Goal: Task Accomplishment & Management: Manage account settings

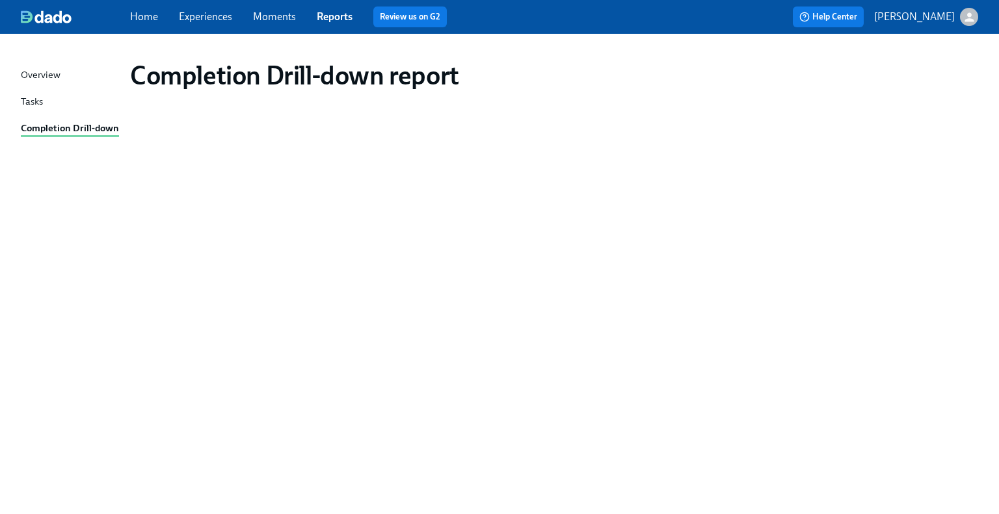
click at [199, 20] on link "Experiences" at bounding box center [205, 16] width 53 height 12
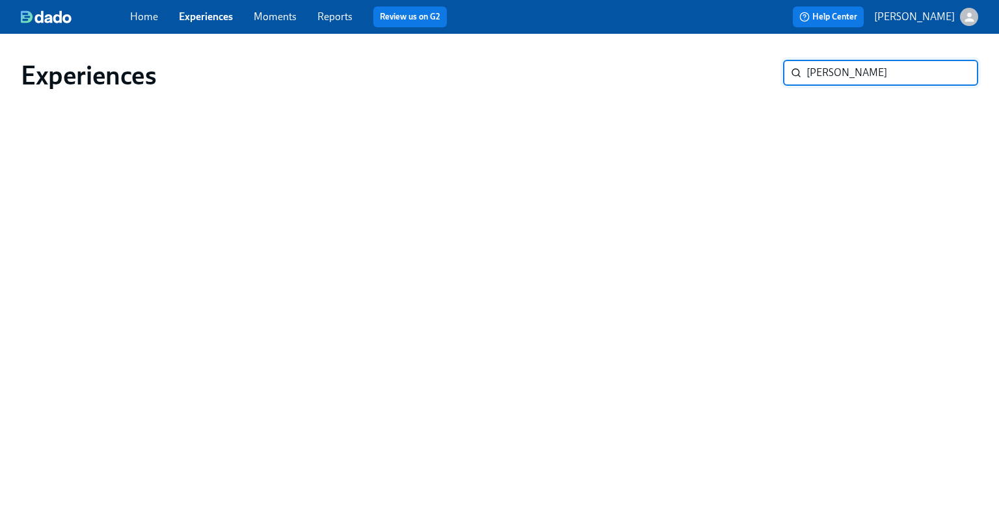
type input "[PERSON_NAME]"
click at [555, 273] on div "Experiences [PERSON_NAME] ​" at bounding box center [499, 266] width 957 height 434
click at [908, 77] on input "[PERSON_NAME]" at bounding box center [892, 73] width 172 height 26
click at [952, 75] on input "[PERSON_NAME]" at bounding box center [892, 73] width 172 height 26
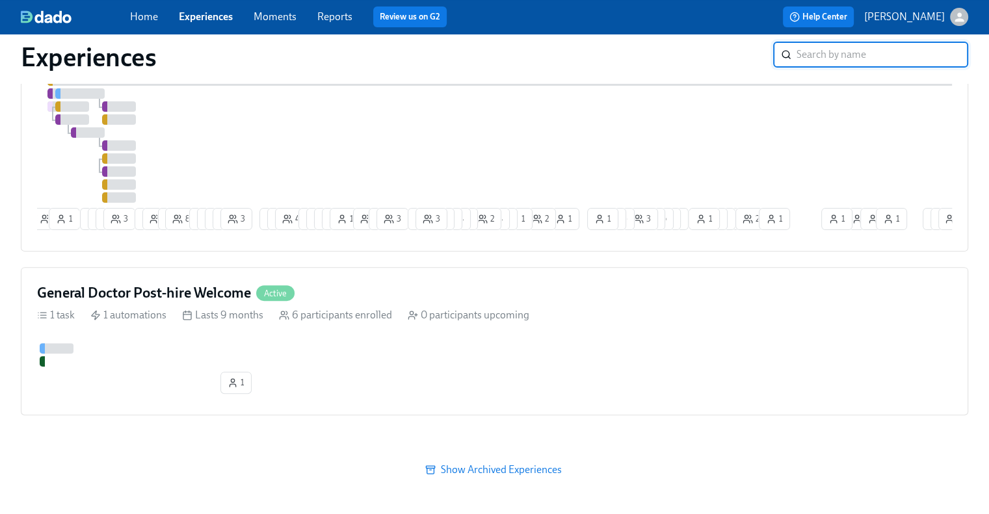
scroll to position [380, 0]
click at [598, 371] on div "1 1 1 1 1 1" at bounding box center [494, 371] width 915 height 56
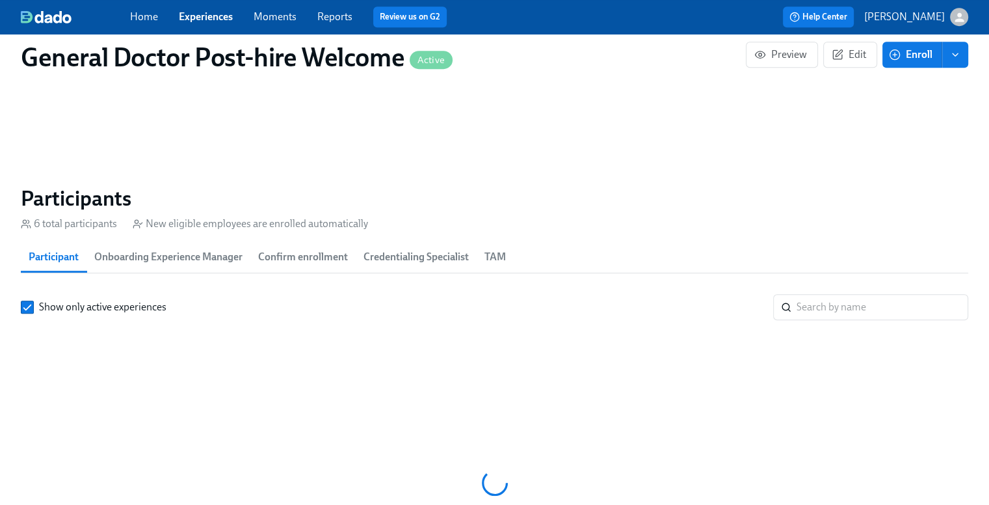
scroll to position [848, 0]
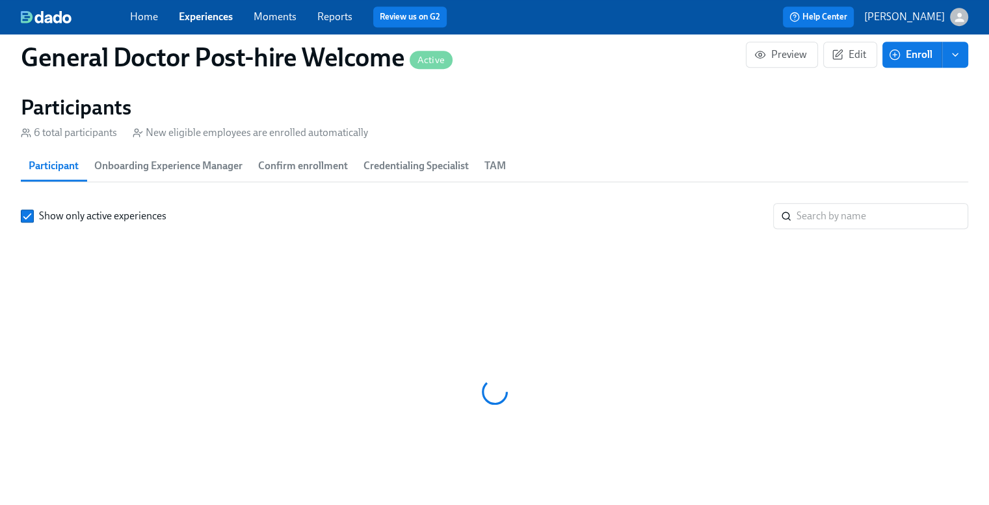
click at [151, 175] on span "Onboarding Experience Manager" at bounding box center [168, 166] width 148 height 18
click at [847, 229] on input "search" at bounding box center [883, 216] width 172 height 26
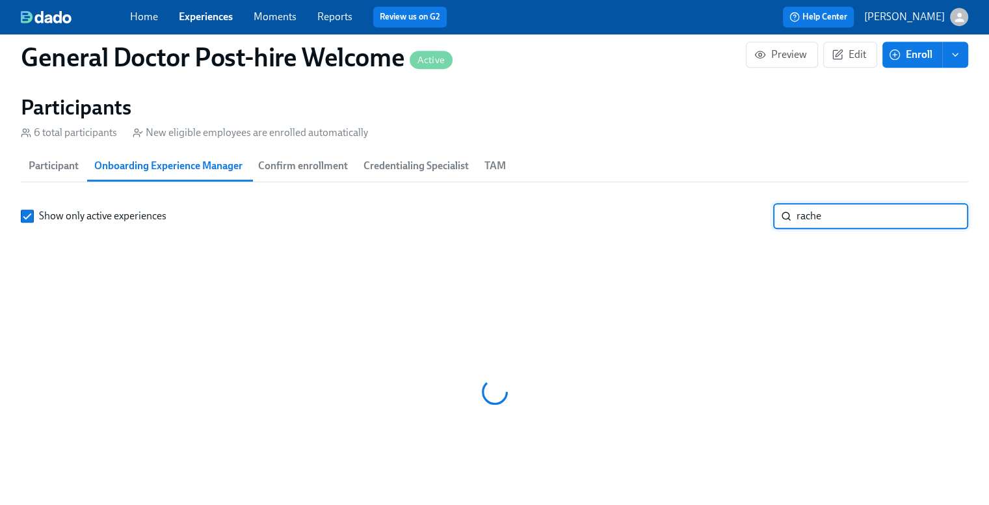
type input "[PERSON_NAME]"
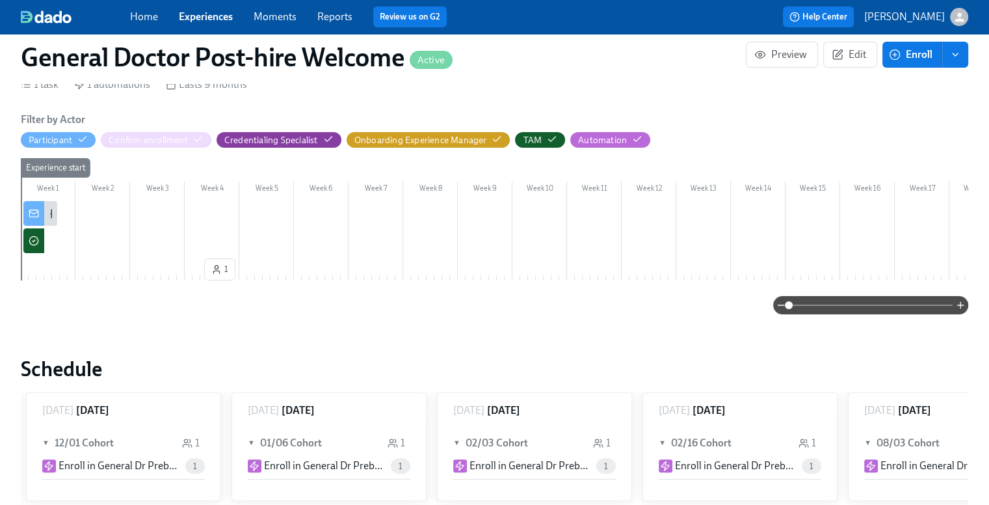
scroll to position [94, 0]
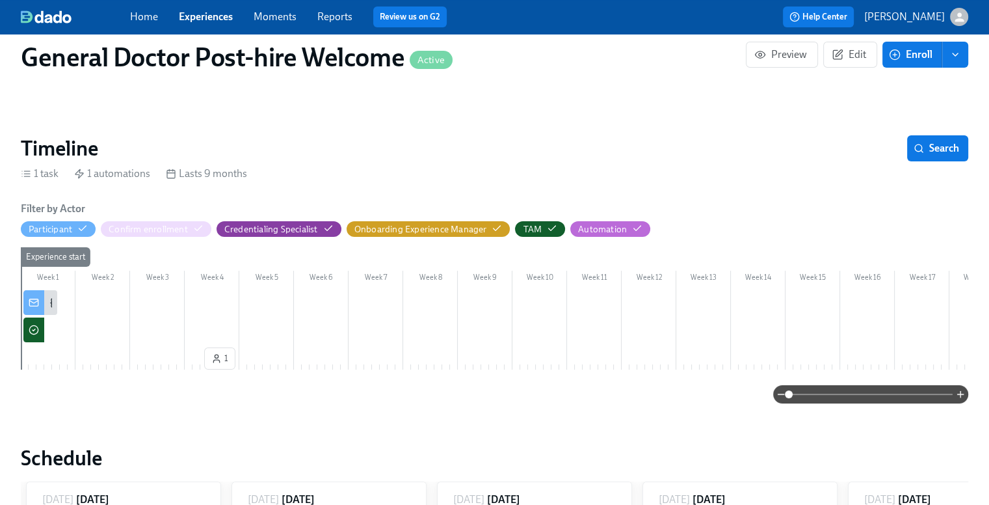
scroll to position [848, 0]
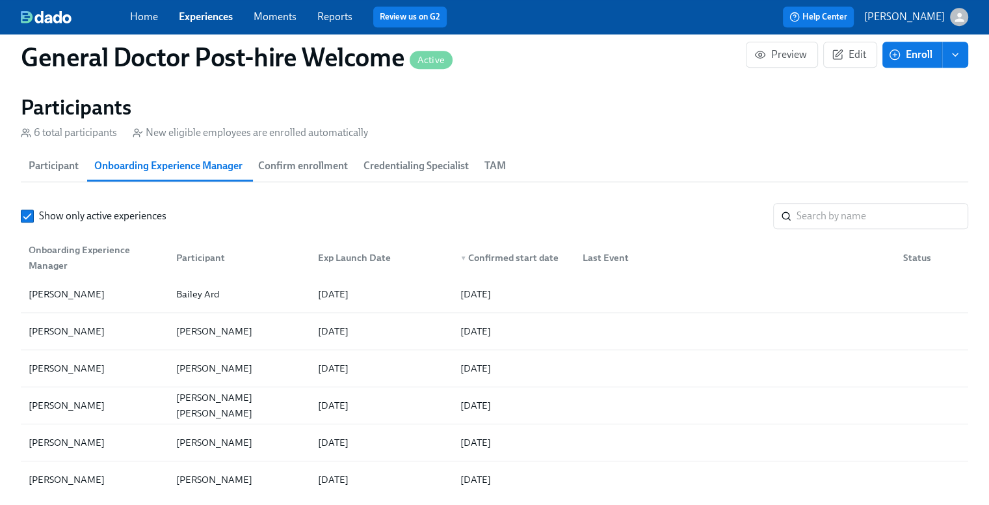
click at [53, 175] on span "Participant" at bounding box center [54, 166] width 50 height 18
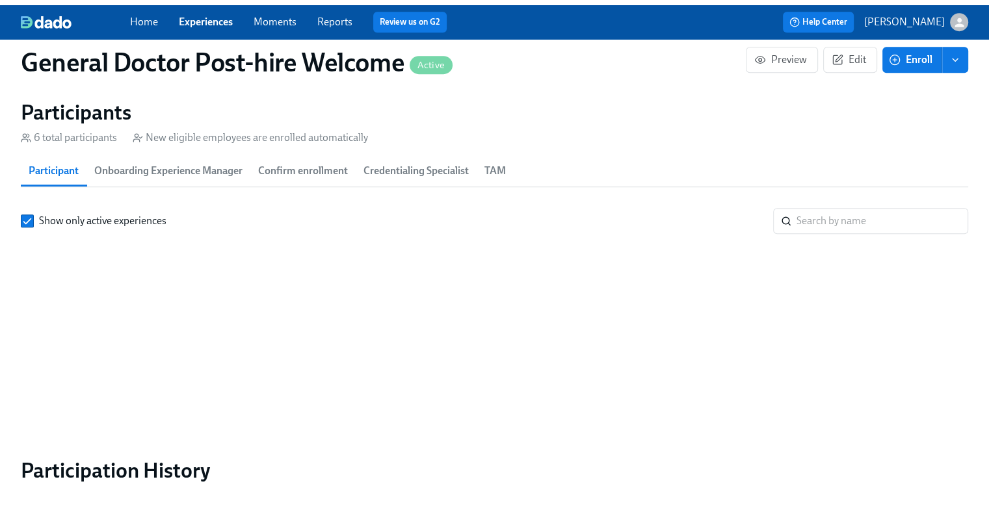
scroll to position [0, 0]
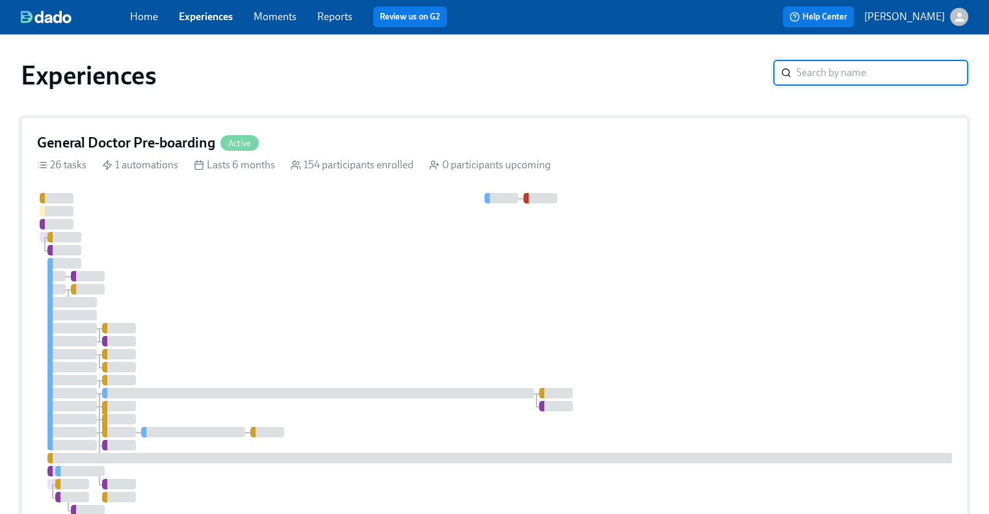
click at [277, 189] on div "General Doctor Pre-boarding Active 26 tasks 1 automations Lasts 6 months 154 pa…" at bounding box center [495, 373] width 948 height 513
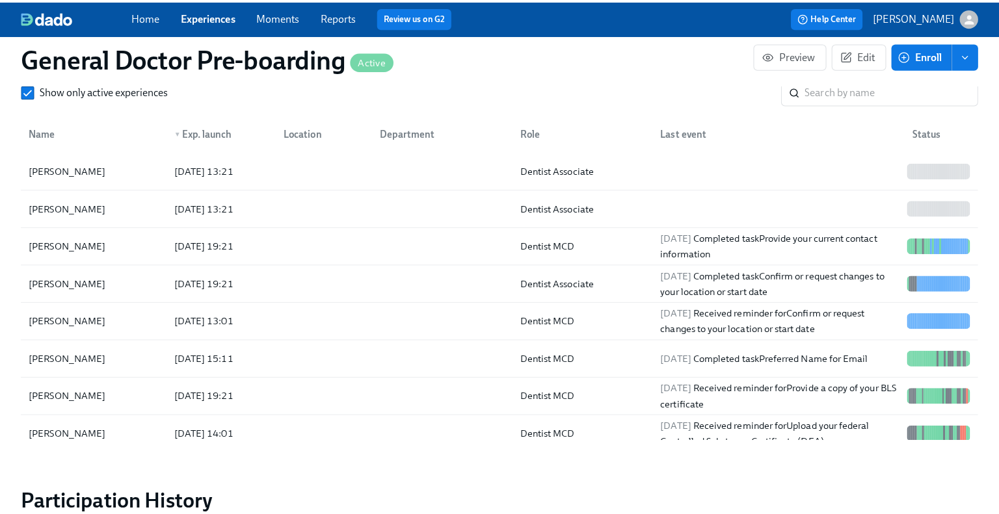
scroll to position [1997, 0]
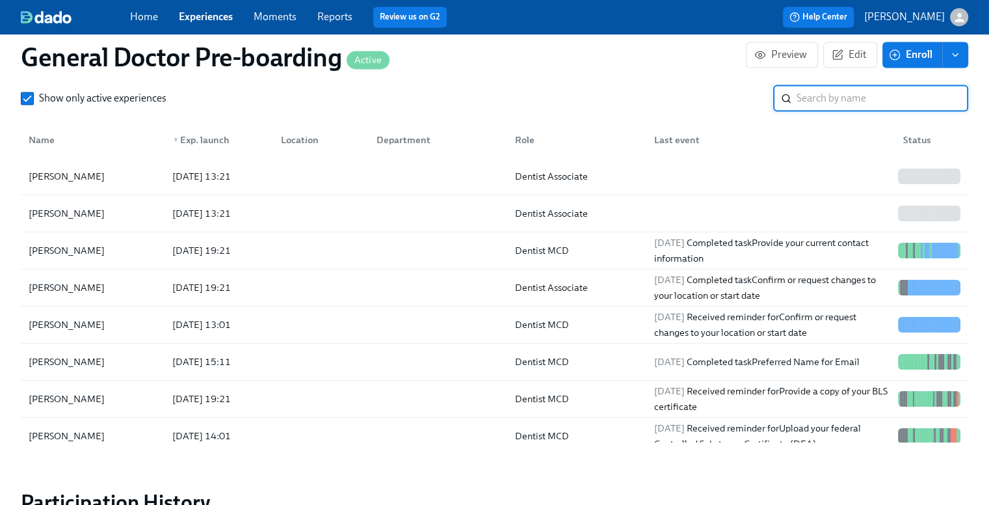
click at [851, 111] on input "search" at bounding box center [883, 98] width 172 height 26
type input "[PERSON_NAME]"
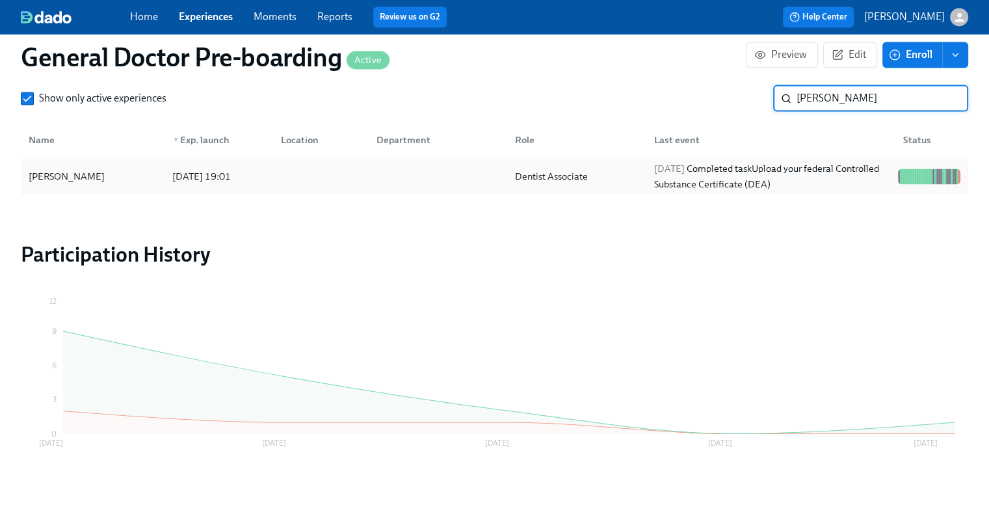
click at [71, 184] on div "[PERSON_NAME]" at bounding box center [66, 176] width 87 height 16
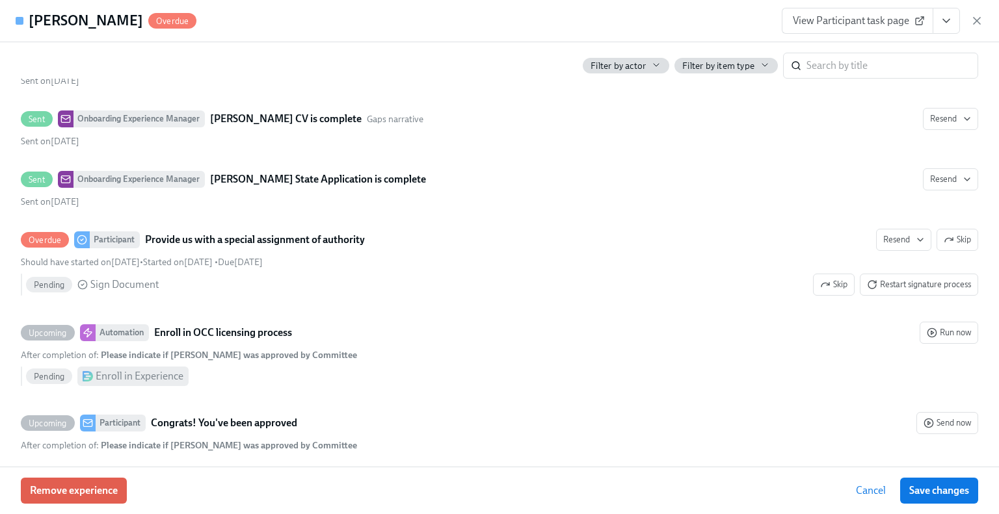
scroll to position [3695, 0]
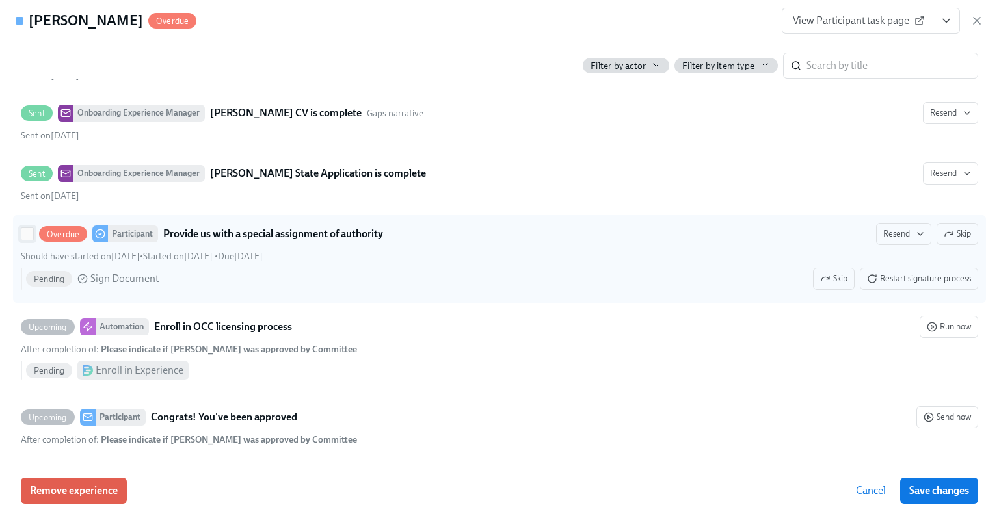
click at [27, 231] on input "Overdue Participant Provide us with a special assignment of authority Resend Sk…" at bounding box center [27, 234] width 12 height 12
checkbox input "true"
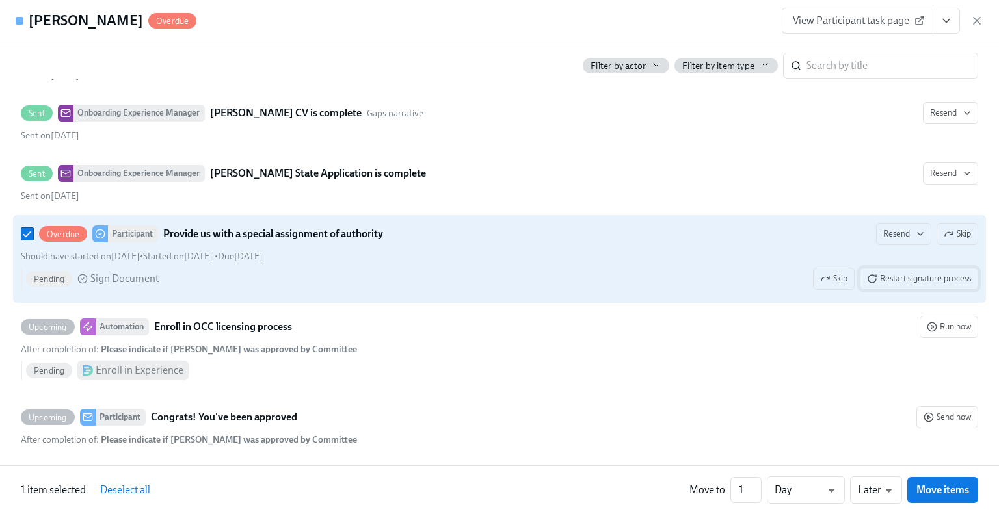
click at [919, 284] on span "Restart signature process" at bounding box center [919, 279] width 104 height 13
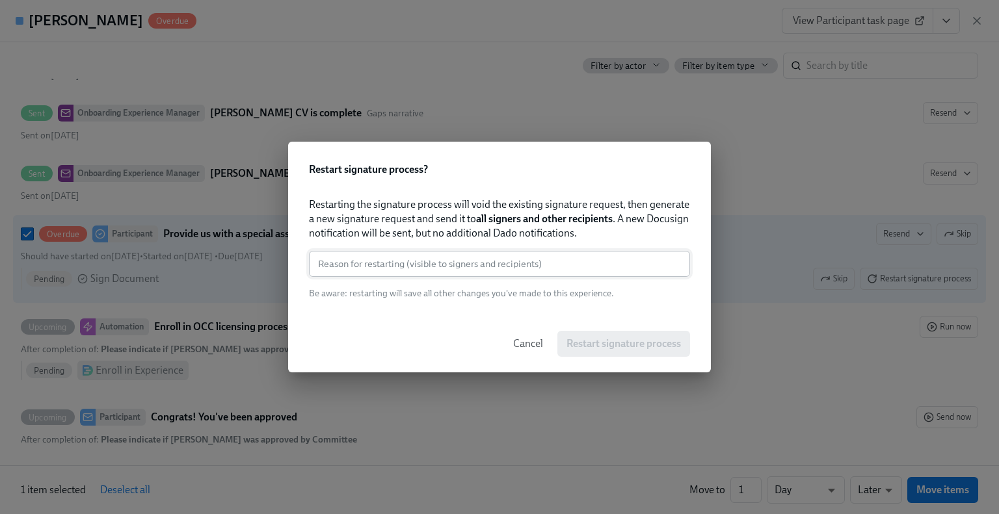
click at [549, 263] on input "text" at bounding box center [499, 264] width 381 height 26
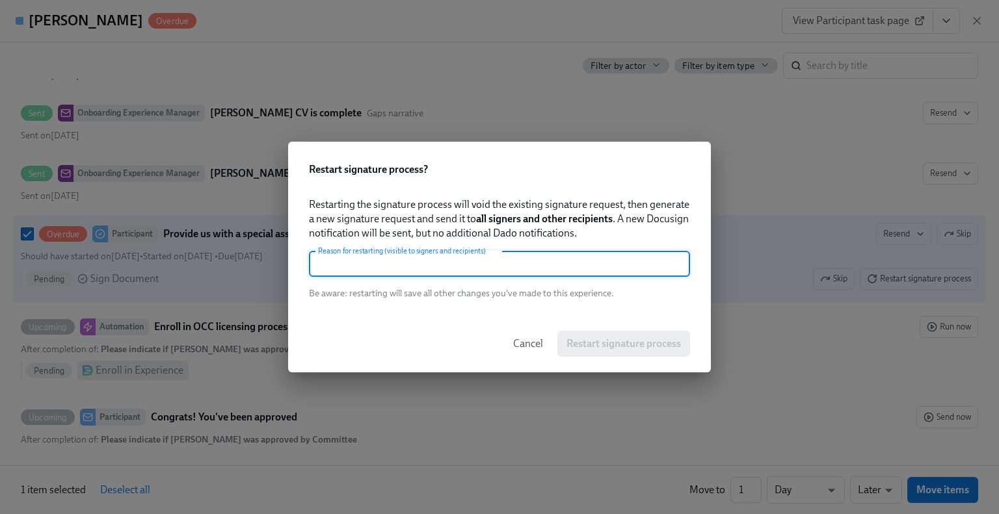
type input "K"
type input "Link expired"
click at [645, 345] on span "Restart signature process" at bounding box center [623, 344] width 114 height 13
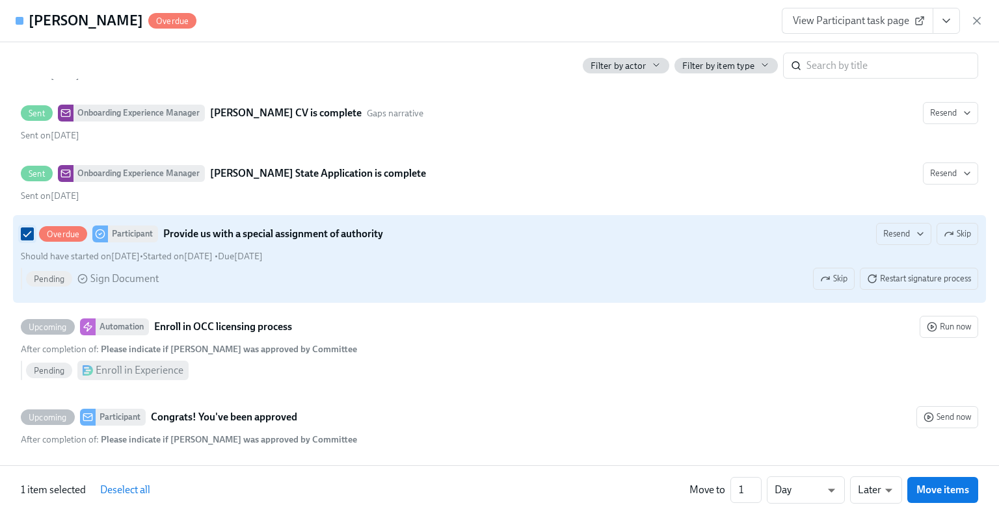
click at [29, 233] on input "Overdue Participant Provide us with a special assignment of authority Resend Sk…" at bounding box center [27, 234] width 12 height 12
checkbox input "false"
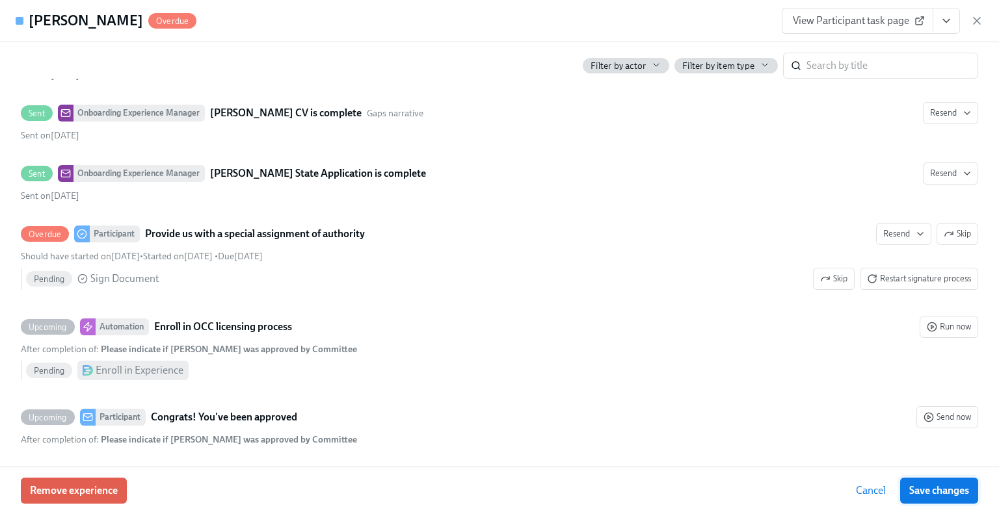
click at [927, 485] on span "Save changes" at bounding box center [939, 491] width 60 height 13
